Goal: Task Accomplishment & Management: Use online tool/utility

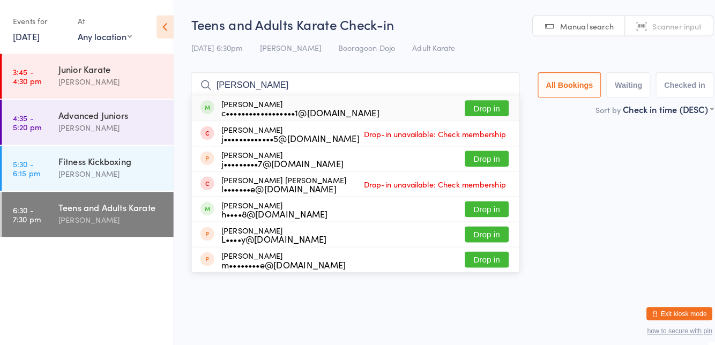
type input "[PERSON_NAME]"
click at [478, 108] on button "Drop in" at bounding box center [476, 106] width 43 height 16
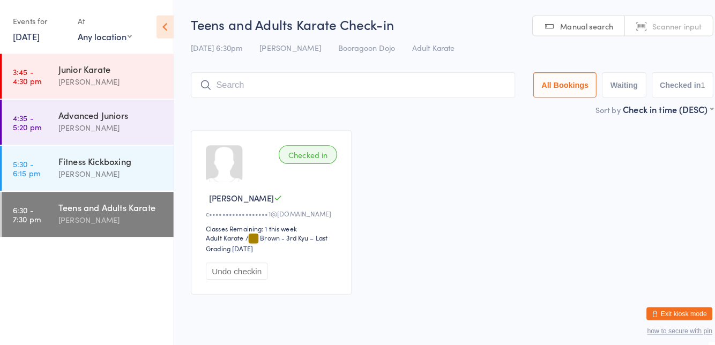
click at [445, 141] on div "Checked in Jasmine B c••••••••••••••••••1@[DOMAIN_NAME] Classes Remaining: 1 th…" at bounding box center [442, 208] width 529 height 180
click at [128, 220] on div "[PERSON_NAME]" at bounding box center [109, 214] width 103 height 12
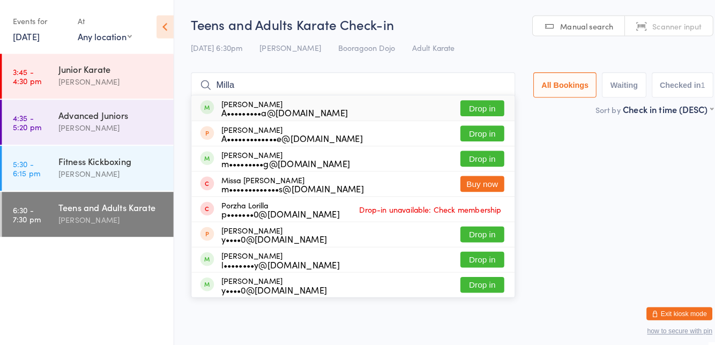
type input "Milla"
click at [478, 107] on button "Drop in" at bounding box center [472, 106] width 43 height 16
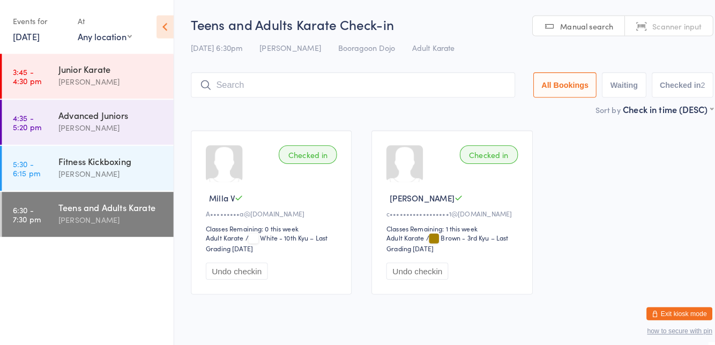
click at [657, 189] on div "Checked in Milla V A•••••••••a@[DOMAIN_NAME] Classes Remaining: 0 this week Adu…" at bounding box center [442, 208] width 529 height 180
click at [257, 94] on input "search" at bounding box center [346, 83] width 317 height 25
type input "[PERSON_NAME]"
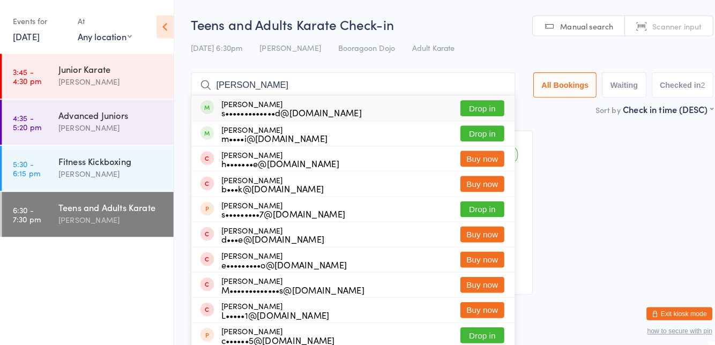
click at [466, 108] on button "Drop in" at bounding box center [472, 106] width 43 height 16
